Goal: Information Seeking & Learning: Learn about a topic

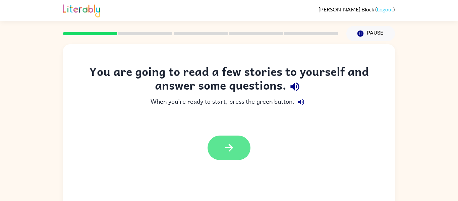
click at [227, 142] on icon "button" at bounding box center [229, 148] width 12 height 12
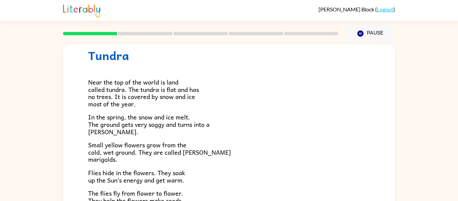
scroll to position [22, 0]
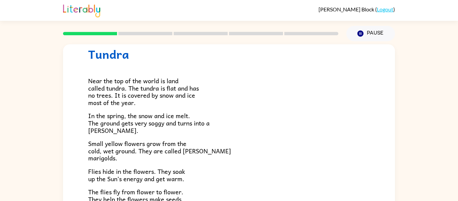
click at [230, 124] on p "In the spring, the snow and ice melt. The ground gets very soggy and turns into…" at bounding box center [228, 123] width 281 height 22
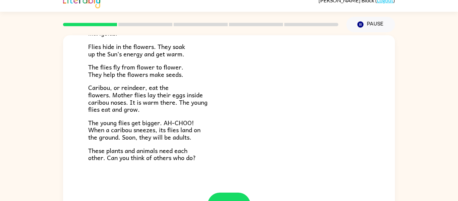
scroll to position [9, 0]
click at [224, 192] on button "button" at bounding box center [228, 204] width 43 height 24
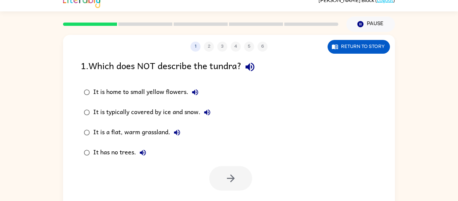
scroll to position [0, 0]
click at [238, 185] on button "button" at bounding box center [230, 178] width 43 height 24
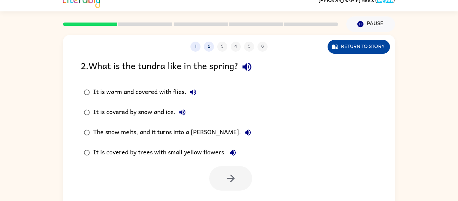
click at [372, 40] on button "Return to story" at bounding box center [358, 47] width 62 height 14
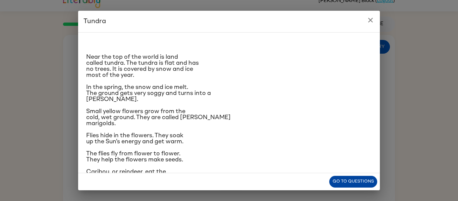
click at [363, 179] on button "Go to questions" at bounding box center [353, 182] width 48 height 12
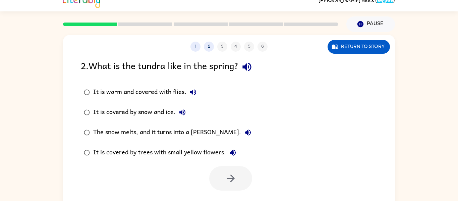
click at [141, 112] on div "It is covered by snow and ice." at bounding box center [141, 112] width 96 height 13
click at [240, 185] on button "button" at bounding box center [230, 178] width 43 height 24
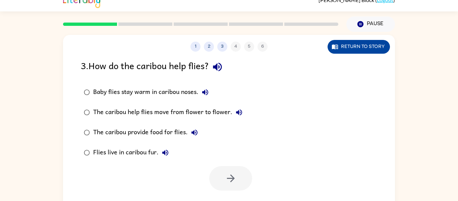
click at [341, 51] on button "Return to story" at bounding box center [358, 47] width 62 height 14
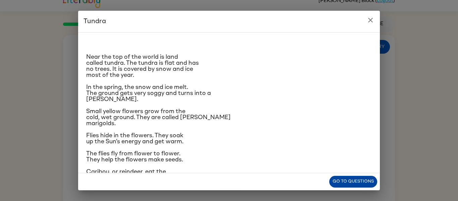
click at [352, 182] on button "Go to questions" at bounding box center [353, 182] width 48 height 12
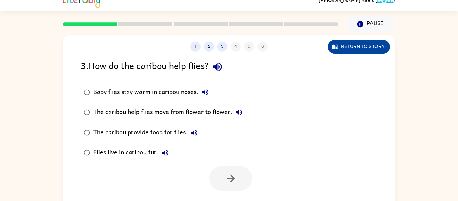
click at [377, 49] on button "Return to story" at bounding box center [358, 47] width 62 height 14
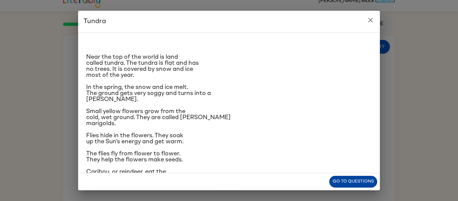
click at [335, 180] on button "Go to questions" at bounding box center [353, 182] width 48 height 12
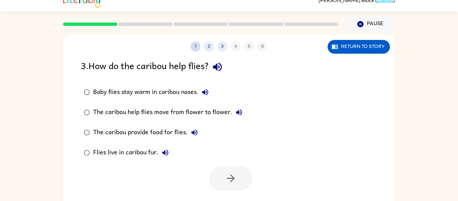
click at [198, 47] on button "1" at bounding box center [195, 47] width 10 height 10
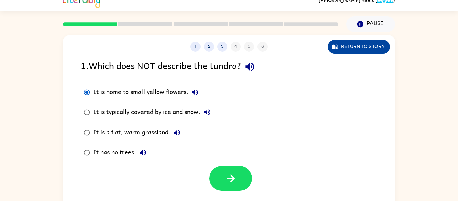
click at [339, 51] on button "Return to story" at bounding box center [358, 47] width 62 height 14
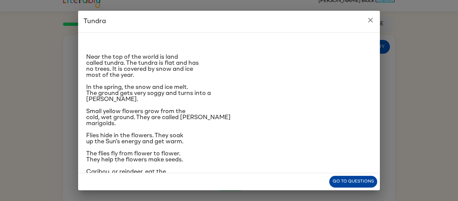
click at [359, 179] on button "Go to questions" at bounding box center [353, 182] width 48 height 12
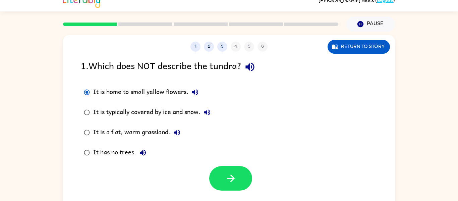
click at [95, 151] on div "It has no trees." at bounding box center [121, 152] width 56 height 13
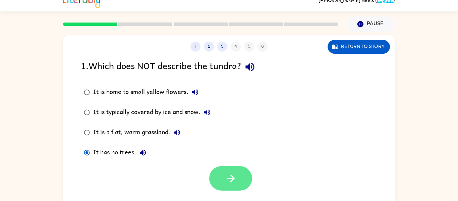
click at [224, 171] on button "button" at bounding box center [230, 178] width 43 height 24
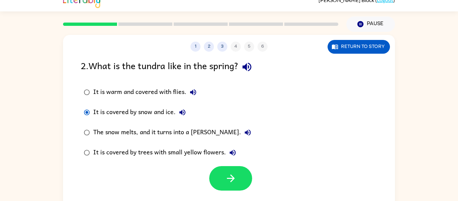
click at [106, 131] on div "The snow melts, and it turns into a [PERSON_NAME]." at bounding box center [173, 132] width 161 height 13
click at [229, 168] on button "button" at bounding box center [230, 178] width 43 height 24
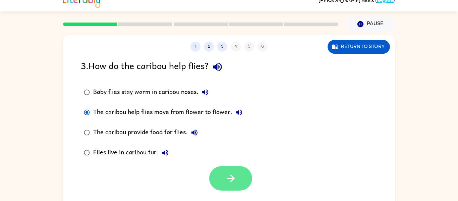
click at [243, 172] on button "button" at bounding box center [230, 178] width 43 height 24
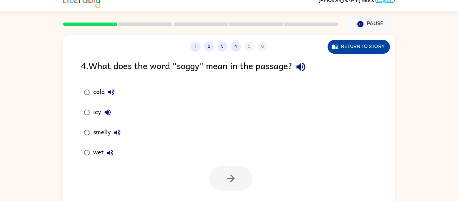
click at [340, 42] on button "Return to story" at bounding box center [358, 47] width 62 height 14
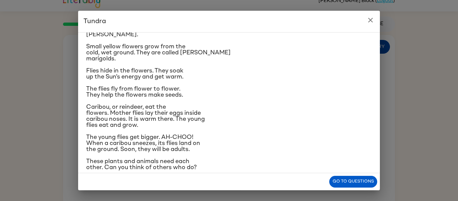
scroll to position [74, 0]
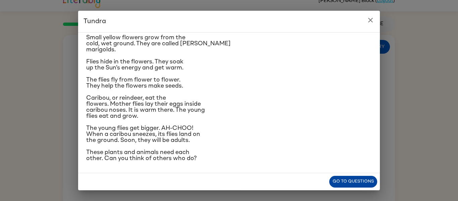
click at [347, 184] on button "Go to questions" at bounding box center [353, 182] width 48 height 12
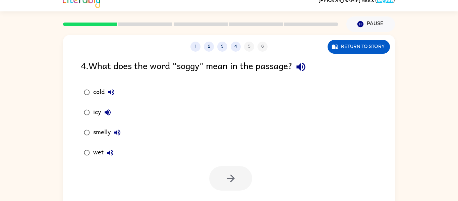
click at [96, 149] on div "wet" at bounding box center [105, 152] width 24 height 13
click at [227, 177] on icon "button" at bounding box center [231, 178] width 12 height 12
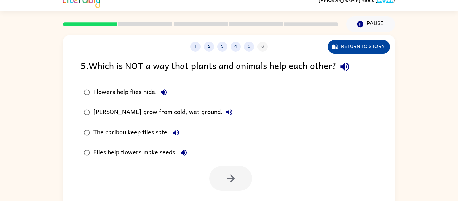
click at [340, 40] on button "Return to story" at bounding box center [358, 47] width 62 height 14
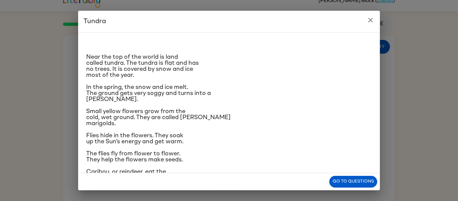
click at [370, 22] on icon "close" at bounding box center [370, 20] width 8 height 8
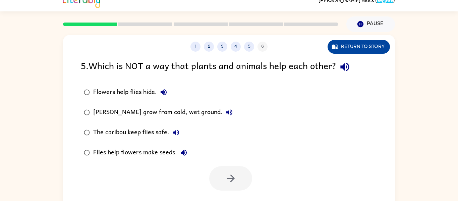
click at [382, 50] on button "Return to story" at bounding box center [358, 47] width 62 height 14
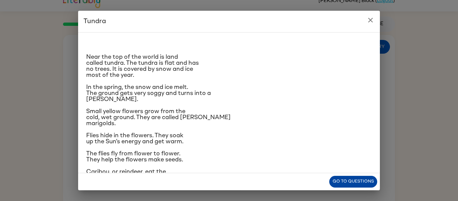
click at [358, 183] on button "Go to questions" at bounding box center [353, 182] width 48 height 12
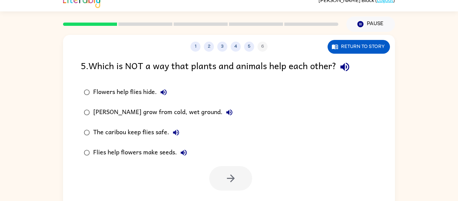
click at [250, 113] on div "Flowers help flies hide. [PERSON_NAME] marigolds grow from cold, wet ground. Th…" at bounding box center [238, 122] width 314 height 80
click at [237, 49] on button "4" at bounding box center [236, 47] width 10 height 10
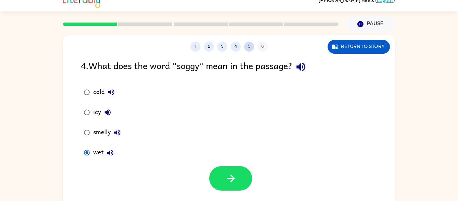
click at [251, 47] on button "5" at bounding box center [249, 47] width 10 height 10
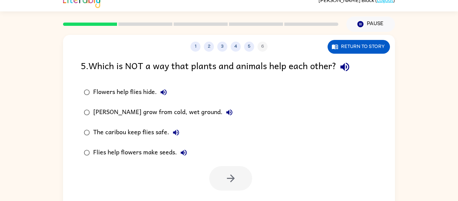
click at [133, 92] on div "Flowers help flies hide." at bounding box center [131, 91] width 77 height 13
click at [232, 173] on icon "button" at bounding box center [231, 178] width 12 height 12
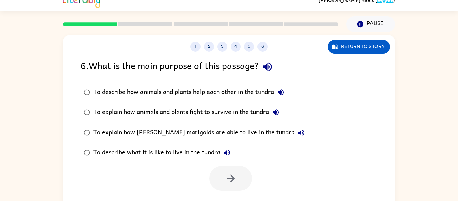
click at [259, 91] on div "To describe how animals and plants help each other in the tundra" at bounding box center [190, 91] width 194 height 13
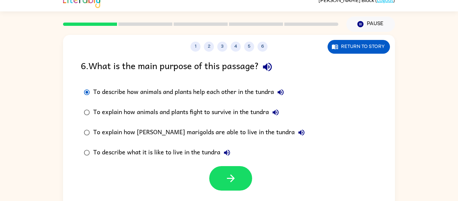
click at [232, 132] on div "To explain how [PERSON_NAME] marigolds are able to live in the tundra" at bounding box center [200, 132] width 215 height 13
click at [214, 182] on button "button" at bounding box center [230, 178] width 43 height 24
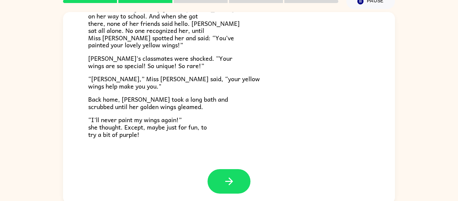
scroll to position [35, 0]
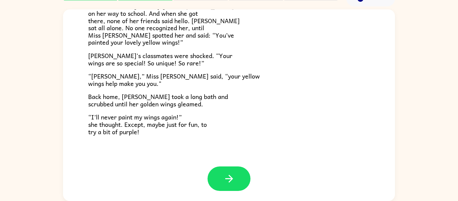
click at [214, 182] on button "button" at bounding box center [228, 178] width 43 height 24
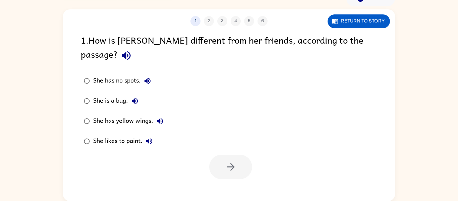
scroll to position [0, 0]
click at [138, 114] on div "She has yellow wings." at bounding box center [129, 120] width 73 height 13
click at [224, 154] on button "button" at bounding box center [230, 166] width 43 height 24
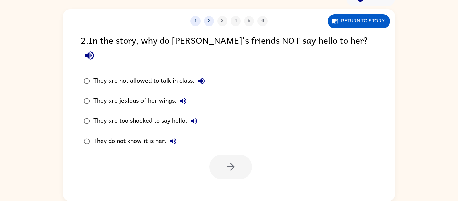
click at [356, 29] on div "1 2 3 4 5 6 Return to story 2 . In the story, why do [PERSON_NAME]'s friends NO…" at bounding box center [229, 104] width 332 height 191
click at [346, 12] on div "1 2 3 4 5 6 Return to story" at bounding box center [229, 17] width 332 height 17
click at [347, 17] on button "Return to story" at bounding box center [358, 21] width 62 height 14
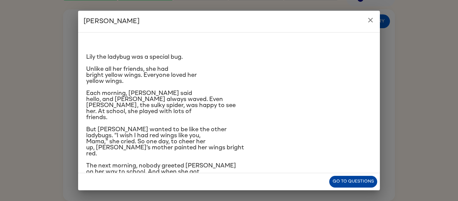
click at [352, 186] on button "Go to questions" at bounding box center [353, 182] width 48 height 12
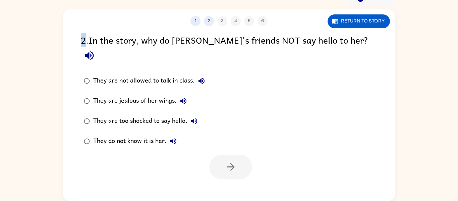
click at [114, 94] on div "They are jealous of her wings." at bounding box center [141, 100] width 97 height 13
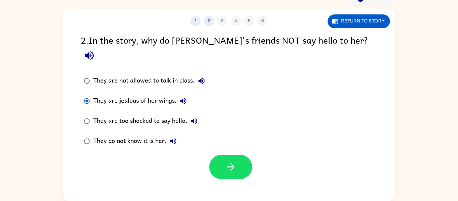
click at [252, 151] on div at bounding box center [229, 165] width 332 height 28
click at [248, 154] on button "button" at bounding box center [230, 166] width 43 height 24
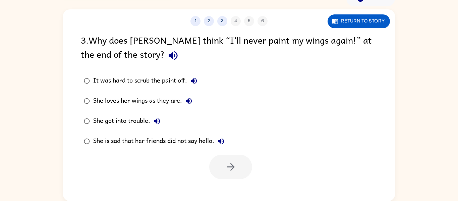
click at [248, 150] on div "It was hard to scrub the paint off. She loves her wings as they are. She got in…" at bounding box center [238, 111] width 314 height 80
click at [338, 26] on button "Return to story" at bounding box center [358, 21] width 62 height 14
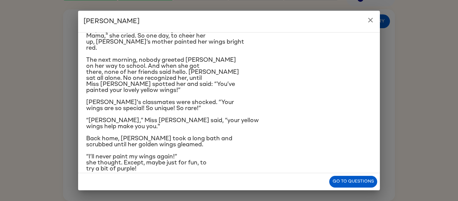
scroll to position [116, 0]
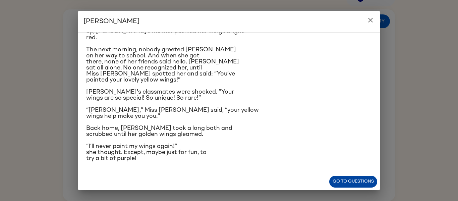
click at [337, 182] on button "Go to questions" at bounding box center [353, 182] width 48 height 12
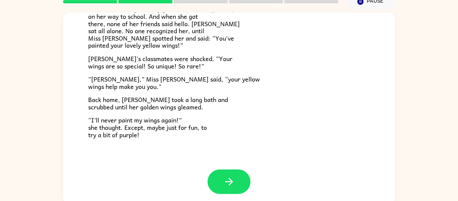
scroll to position [35, 0]
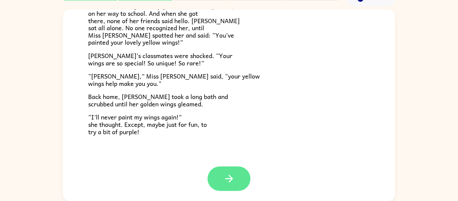
click at [215, 177] on button "button" at bounding box center [228, 178] width 43 height 24
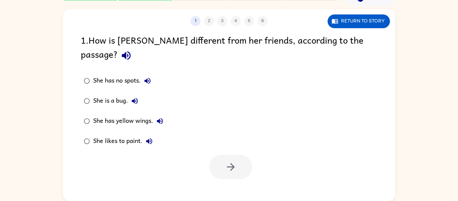
scroll to position [0, 0]
click at [132, 114] on div "She has yellow wings." at bounding box center [129, 120] width 73 height 13
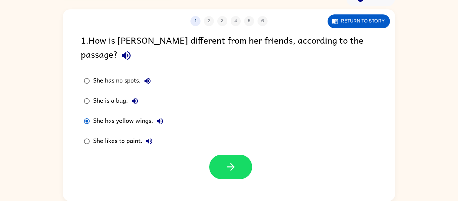
click at [262, 163] on div at bounding box center [229, 165] width 332 height 28
click at [244, 155] on button "button" at bounding box center [230, 166] width 43 height 24
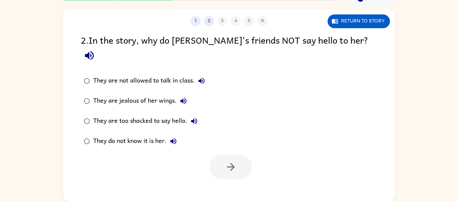
click at [244, 155] on div at bounding box center [230, 166] width 43 height 24
click at [140, 94] on div "They are jealous of her wings." at bounding box center [141, 100] width 97 height 13
click at [226, 161] on icon "button" at bounding box center [231, 167] width 12 height 12
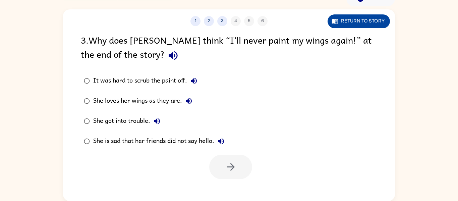
click at [339, 21] on button "Return to story" at bounding box center [358, 21] width 62 height 14
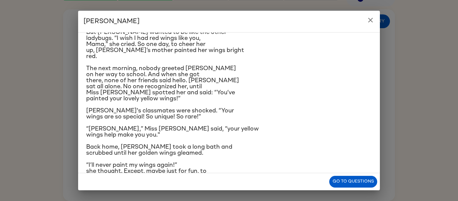
scroll to position [116, 0]
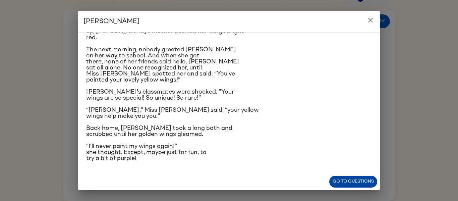
click at [371, 178] on button "Go to questions" at bounding box center [353, 182] width 48 height 12
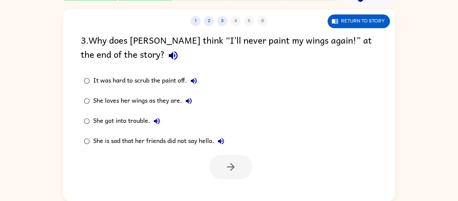
click at [231, 148] on label "She is sad that her friends did not say hello." at bounding box center [154, 141] width 154 height 20
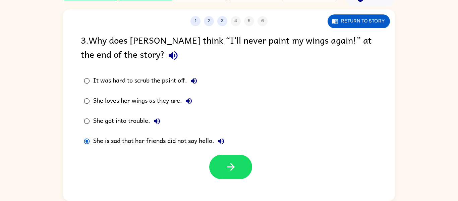
click at [323, 109] on div "It was hard to scrub the paint off. She loves her wings as they are. She got in…" at bounding box center [238, 111] width 314 height 80
click at [117, 81] on div "It was hard to scrub the paint off." at bounding box center [146, 80] width 107 height 13
click at [339, 15] on button "Return to story" at bounding box center [358, 21] width 62 height 14
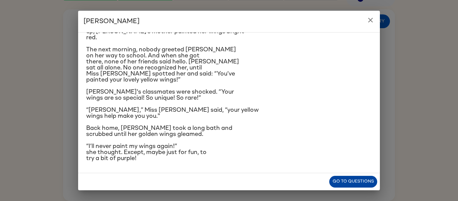
click at [336, 177] on button "Go to questions" at bounding box center [353, 182] width 48 height 12
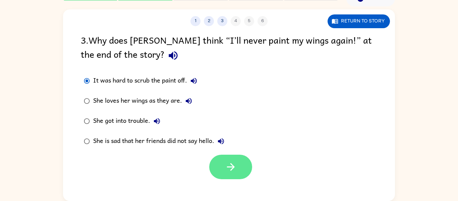
click at [216, 160] on button "button" at bounding box center [230, 166] width 43 height 24
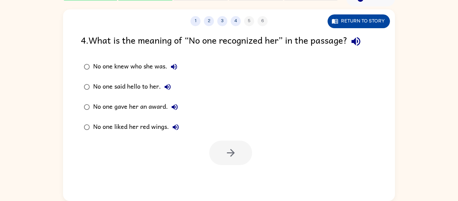
click at [332, 23] on icon "button" at bounding box center [335, 21] width 6 height 5
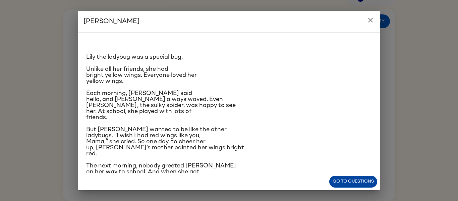
click at [352, 177] on button "Go to questions" at bounding box center [353, 182] width 48 height 12
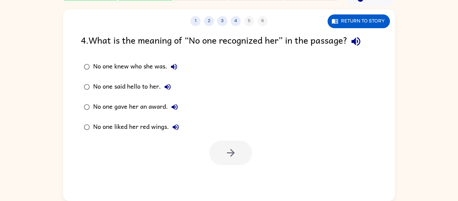
click at [137, 88] on div "No one said hello to her." at bounding box center [133, 86] width 81 height 13
click at [214, 152] on button "button" at bounding box center [230, 152] width 43 height 24
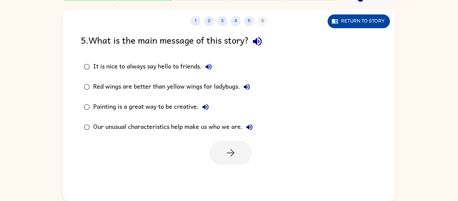
click at [357, 24] on button "Return to story" at bounding box center [358, 21] width 62 height 14
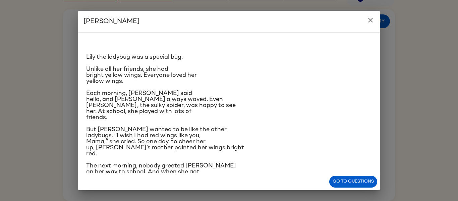
click at [273, 58] on p "Lily the ladybug was a special bug." at bounding box center [228, 57] width 285 height 6
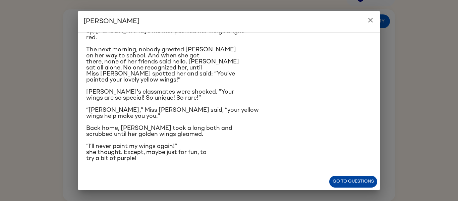
click at [337, 179] on button "Go to questions" at bounding box center [353, 182] width 48 height 12
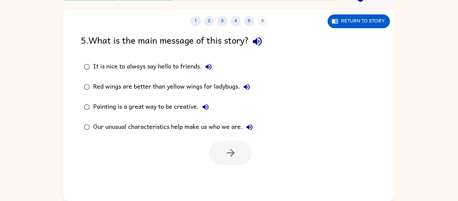
click at [175, 111] on div "Painting is a great way to be creative." at bounding box center [152, 106] width 119 height 13
click at [218, 151] on button "button" at bounding box center [230, 152] width 43 height 24
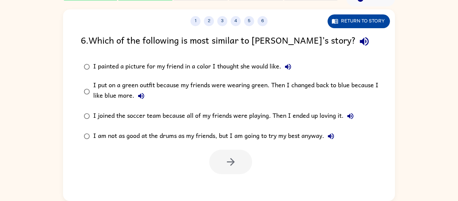
click at [377, 27] on button "Return to story" at bounding box center [358, 21] width 62 height 14
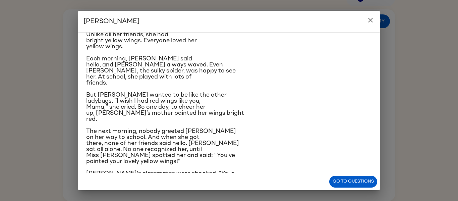
scroll to position [37, 0]
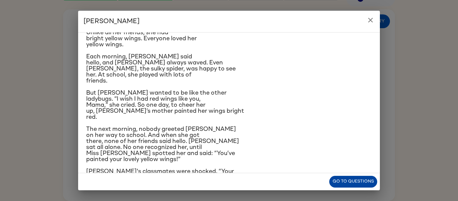
click at [366, 176] on button "Go to questions" at bounding box center [353, 182] width 48 height 12
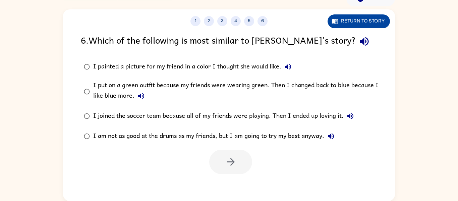
click at [362, 24] on button "Return to story" at bounding box center [358, 21] width 62 height 14
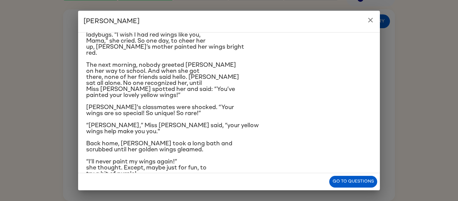
scroll to position [116, 0]
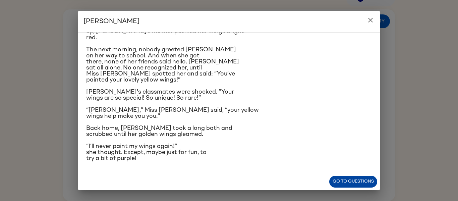
click at [354, 177] on button "Go to questions" at bounding box center [353, 182] width 48 height 12
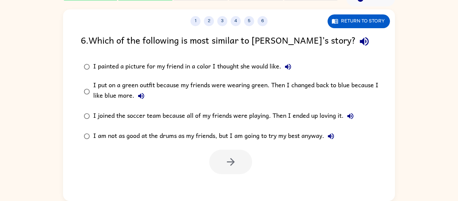
click at [256, 112] on div "I joined the soccer team because all of my friends were playing. Then I ended u…" at bounding box center [225, 115] width 264 height 13
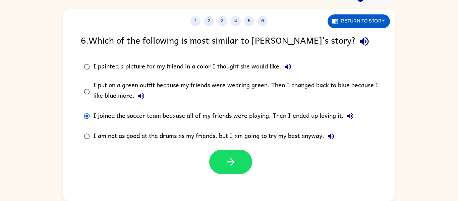
click at [126, 113] on div "I joined the soccer team because all of my friends were playing. Then I ended u…" at bounding box center [225, 115] width 264 height 13
click at [156, 120] on div "I joined the soccer team because all of my friends were playing. Then I ended u…" at bounding box center [225, 115] width 264 height 13
click at [153, 113] on div "I joined the soccer team because all of my friends were playing. Then I ended u…" at bounding box center [225, 115] width 264 height 13
click at [107, 116] on div "I joined the soccer team because all of my friends were playing. Then I ended u…" at bounding box center [225, 115] width 264 height 13
click at [156, 121] on div "I joined the soccer team because all of my friends were playing. Then I ended u…" at bounding box center [225, 115] width 264 height 13
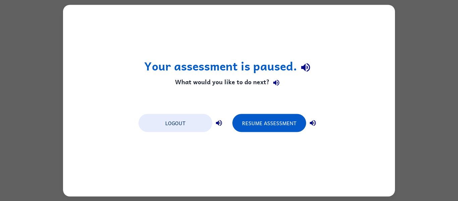
scroll to position [0, 0]
click at [191, 122] on button "Logout" at bounding box center [175, 123] width 74 height 18
